Goal: Find specific page/section: Find specific page/section

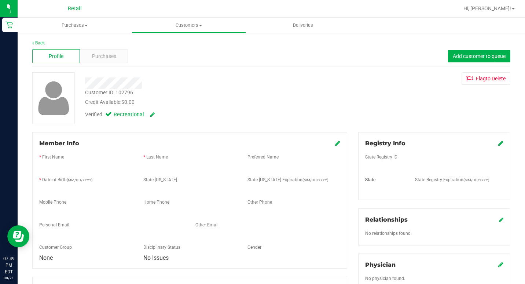
scroll to position [241, 0]
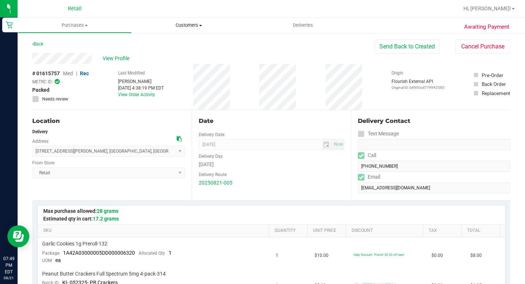
click at [189, 28] on span "Customers" at bounding box center [188, 25] width 113 height 7
click at [164, 42] on span "All customers" at bounding box center [158, 44] width 53 height 6
